Goal: Task Accomplishment & Management: Use online tool/utility

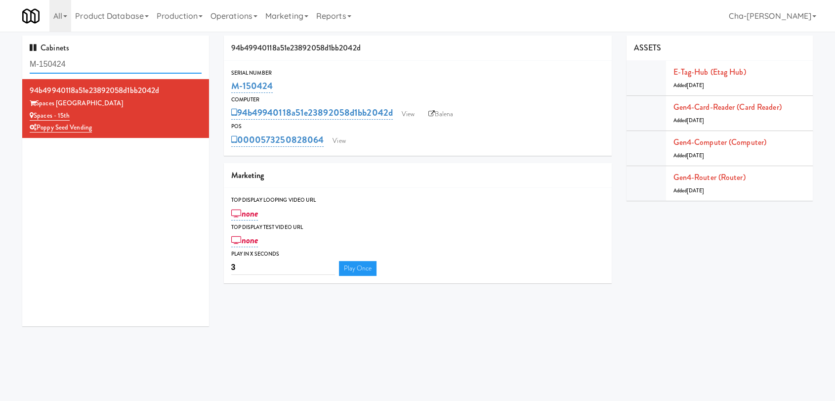
click at [71, 68] on input "M-150424" at bounding box center [116, 64] width 172 height 18
paste input "377"
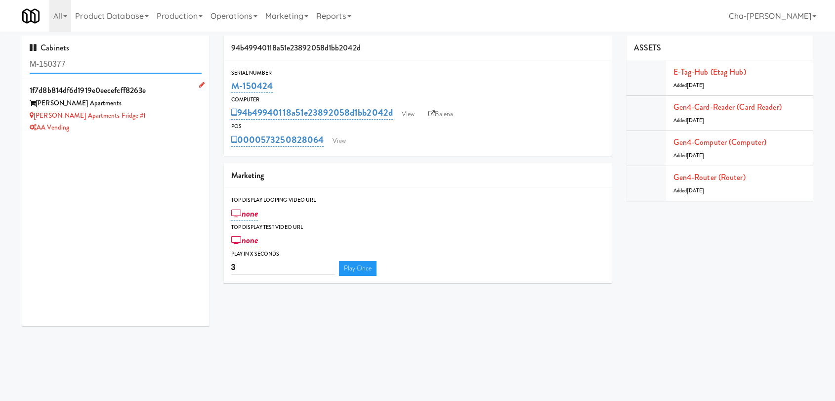
type input "M-150377"
click at [146, 108] on div "Hemingway Apartments" at bounding box center [116, 103] width 172 height 12
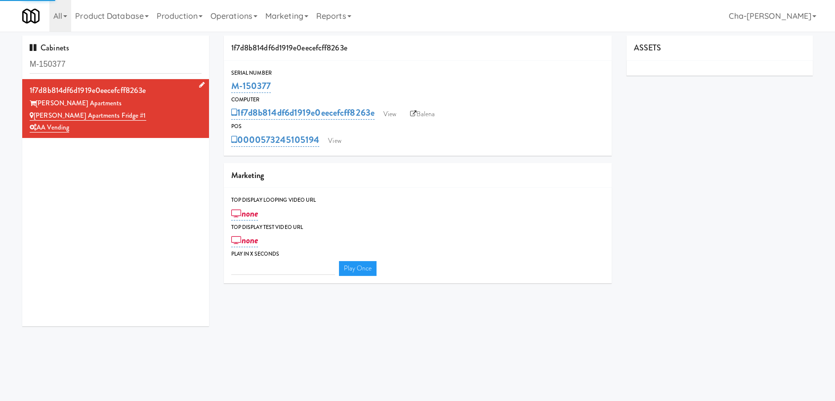
type input "3"
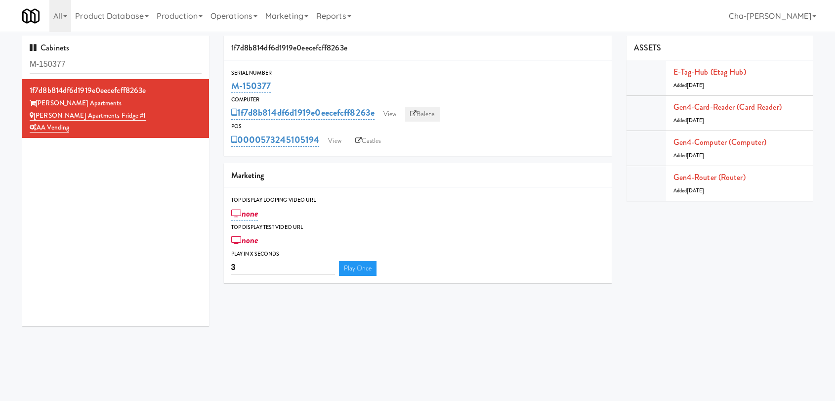
click at [435, 116] on link "Balena" at bounding box center [422, 114] width 35 height 15
drag, startPoint x: 296, startPoint y: 92, endPoint x: 233, endPoint y: 90, distance: 62.8
click at [233, 90] on div "M-150377" at bounding box center [417, 86] width 373 height 17
copy link "M-150377"
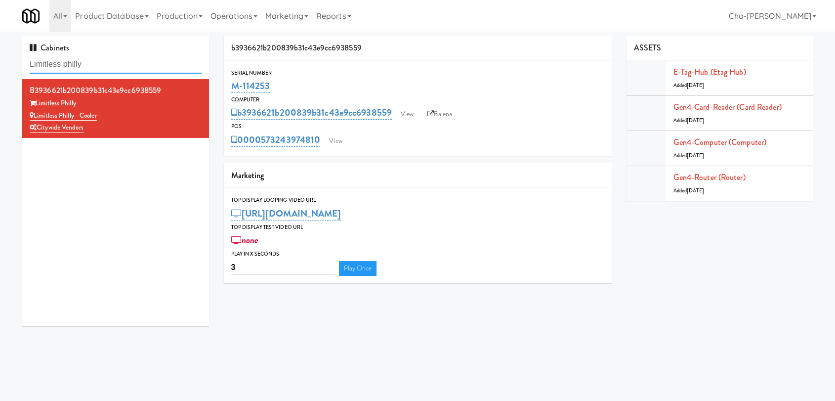
click at [92, 66] on input "Limitless philly" at bounding box center [116, 64] width 172 height 18
paste input "M-150442"
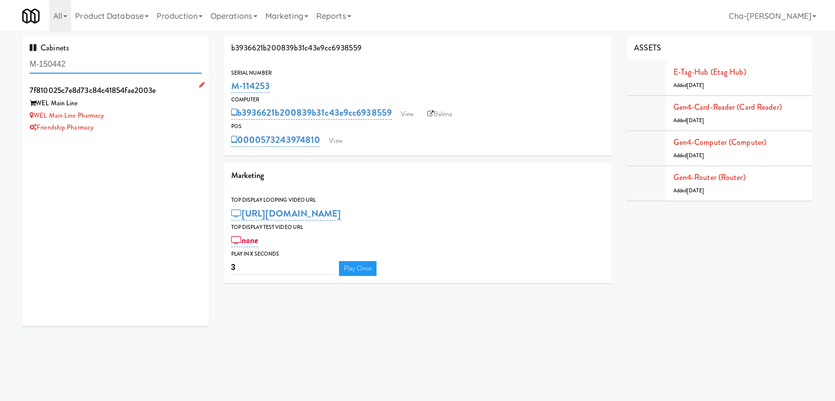
type input "M-150442"
click at [138, 123] on div "Friendship Pharmacy" at bounding box center [116, 128] width 172 height 12
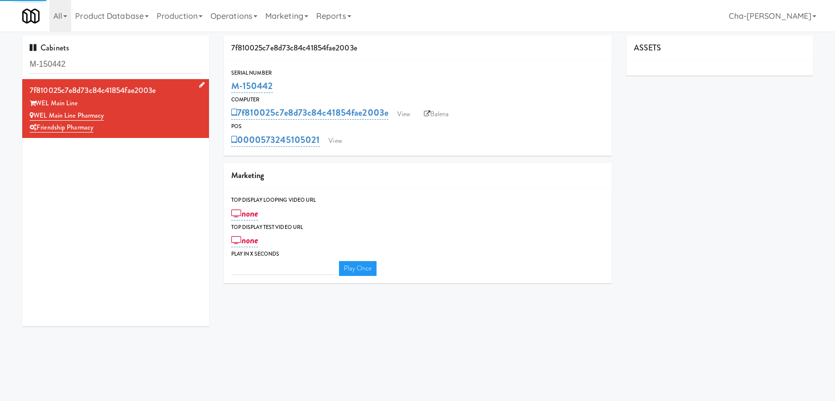
type input "3"
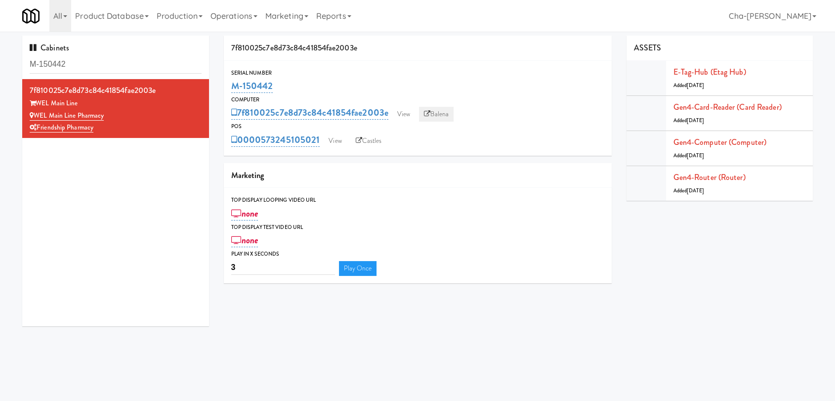
click at [434, 117] on link "Balena" at bounding box center [436, 114] width 35 height 15
